Goal: Task Accomplishment & Management: Manage account settings

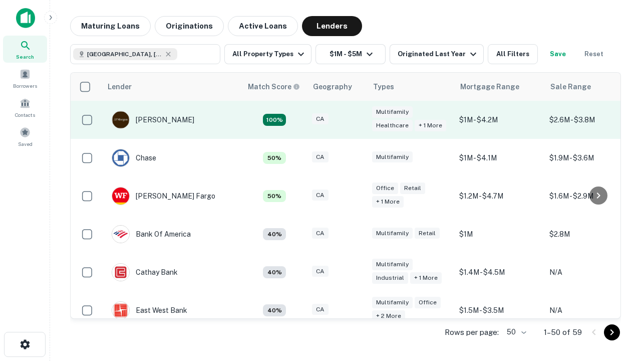
click at [356, 120] on div "CA" at bounding box center [337, 120] width 50 height 14
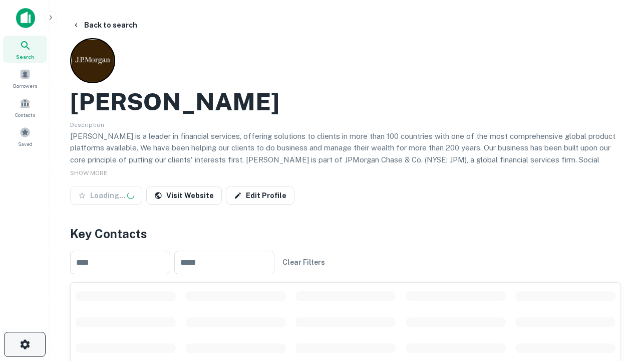
click at [25, 344] on icon "button" at bounding box center [25, 344] width 12 height 12
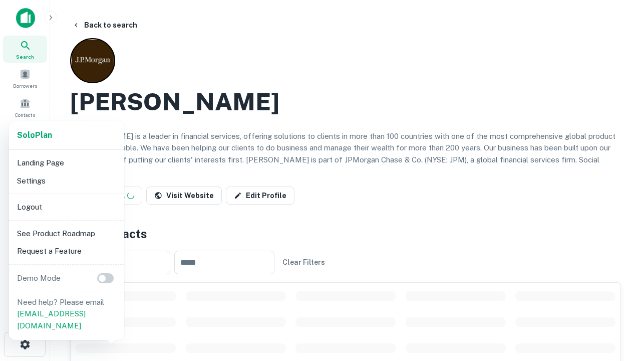
click at [66, 206] on li "Logout" at bounding box center [66, 207] width 107 height 18
